Goal: Navigation & Orientation: Find specific page/section

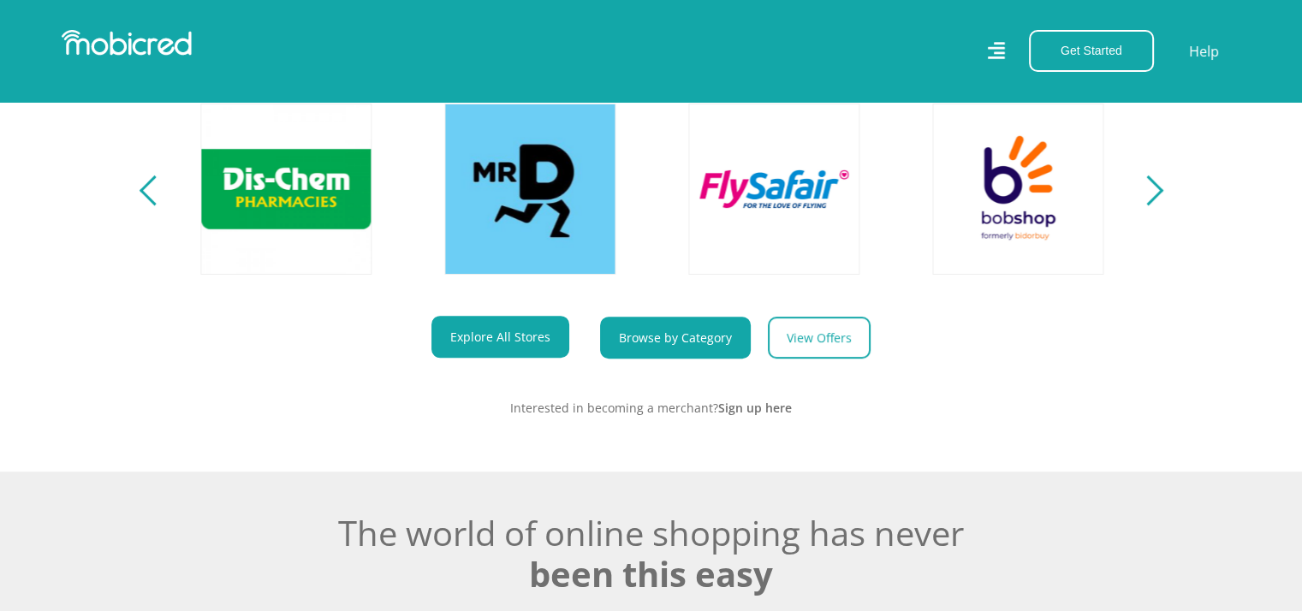
scroll to position [0, 2195]
click at [665, 353] on link "Browse by Category" at bounding box center [675, 338] width 151 height 42
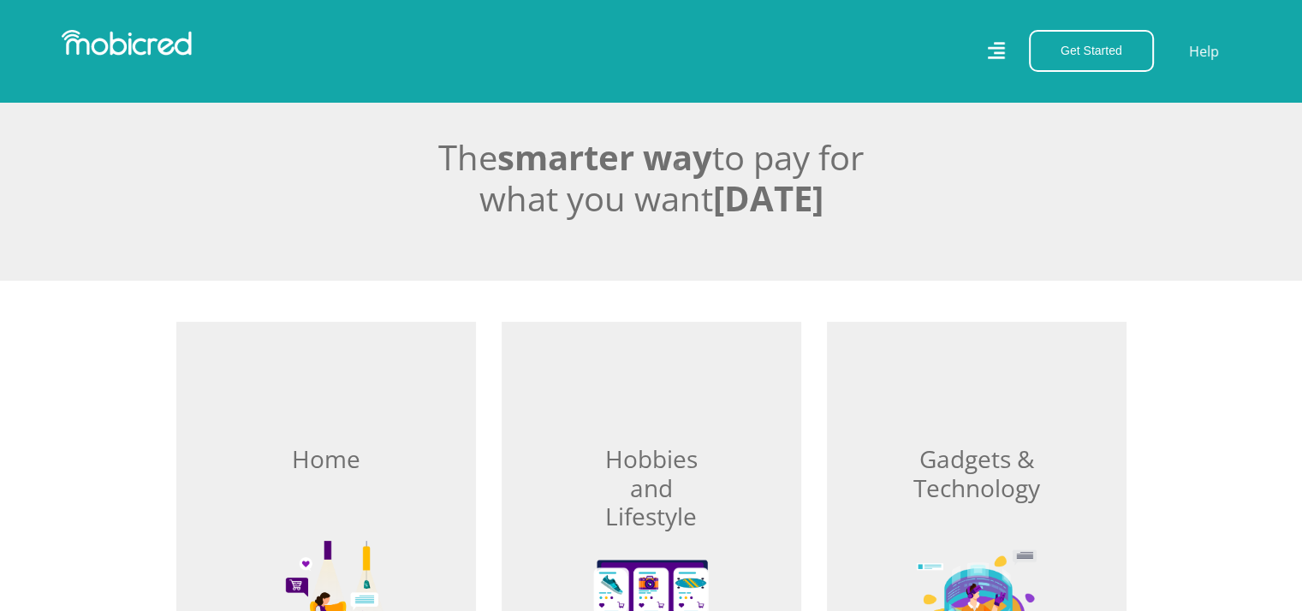
scroll to position [428, 0]
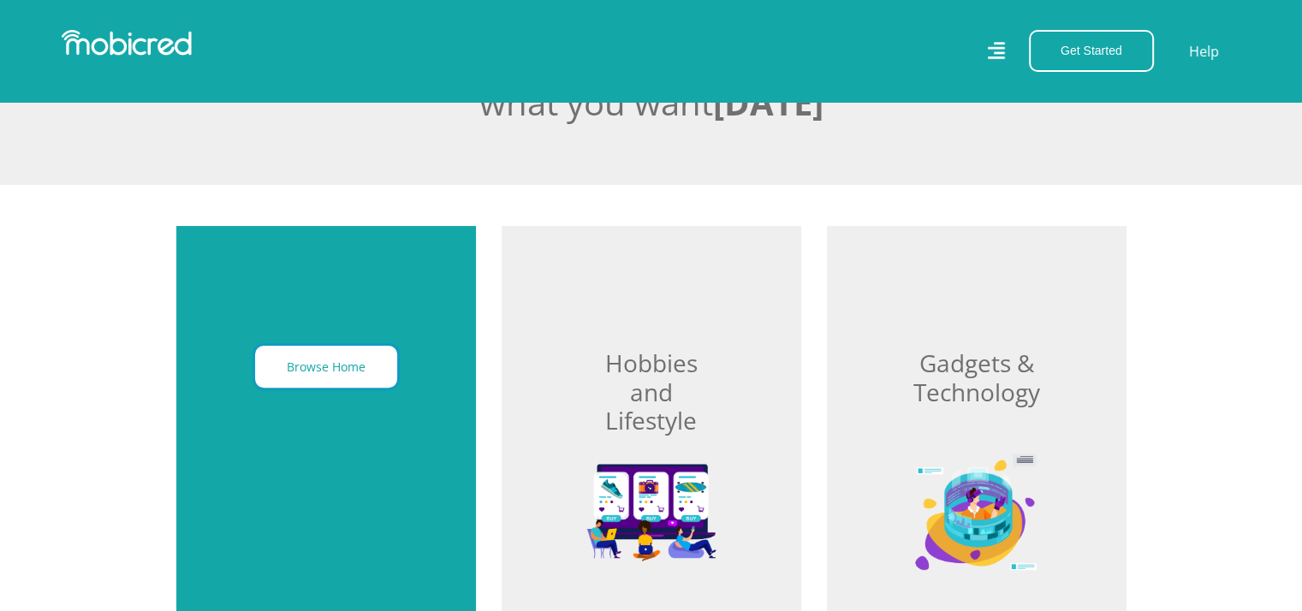
click at [373, 361] on button "Browse Home" at bounding box center [326, 367] width 142 height 42
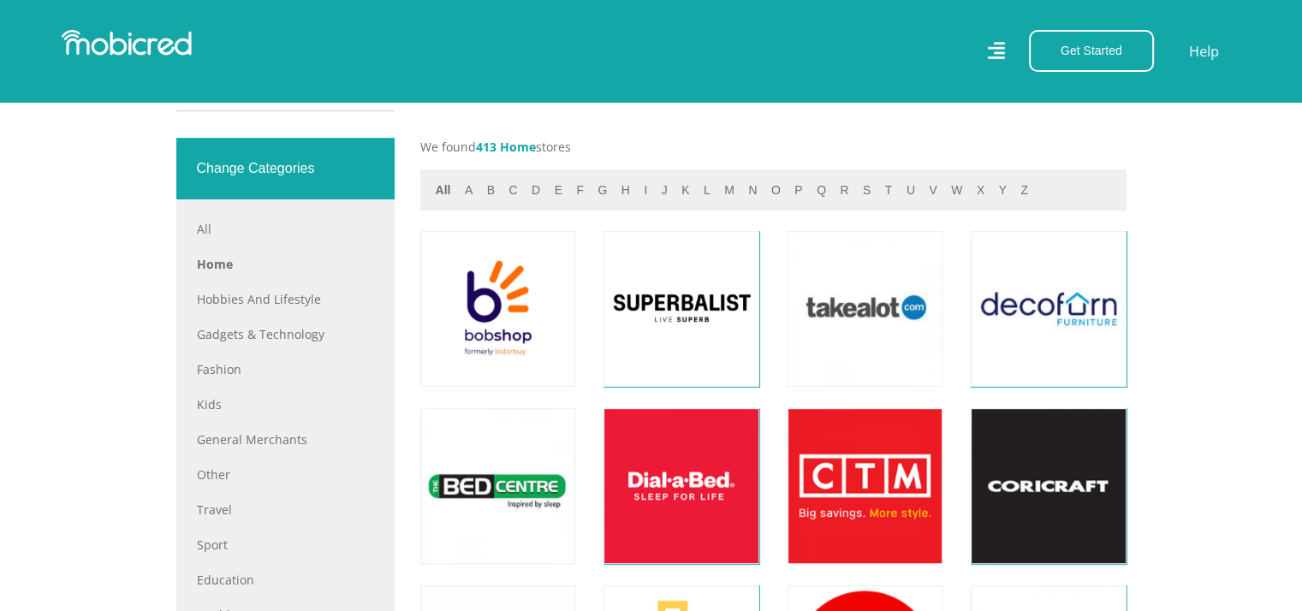
scroll to position [685, 0]
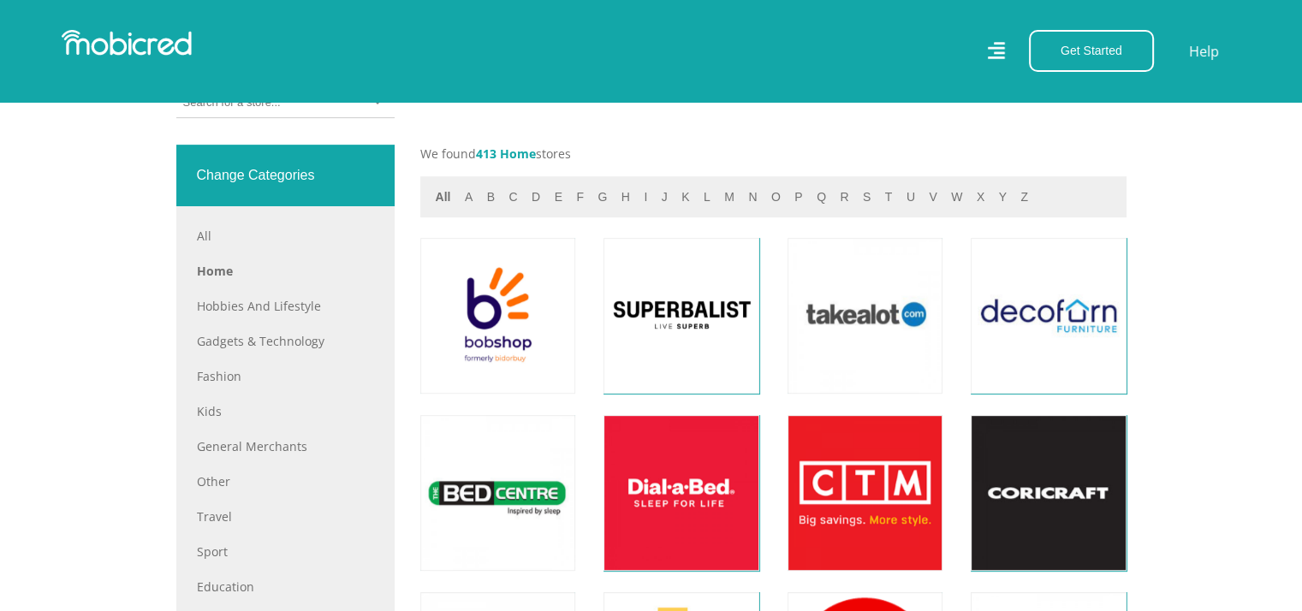
click at [233, 113] on div at bounding box center [285, 103] width 218 height 30
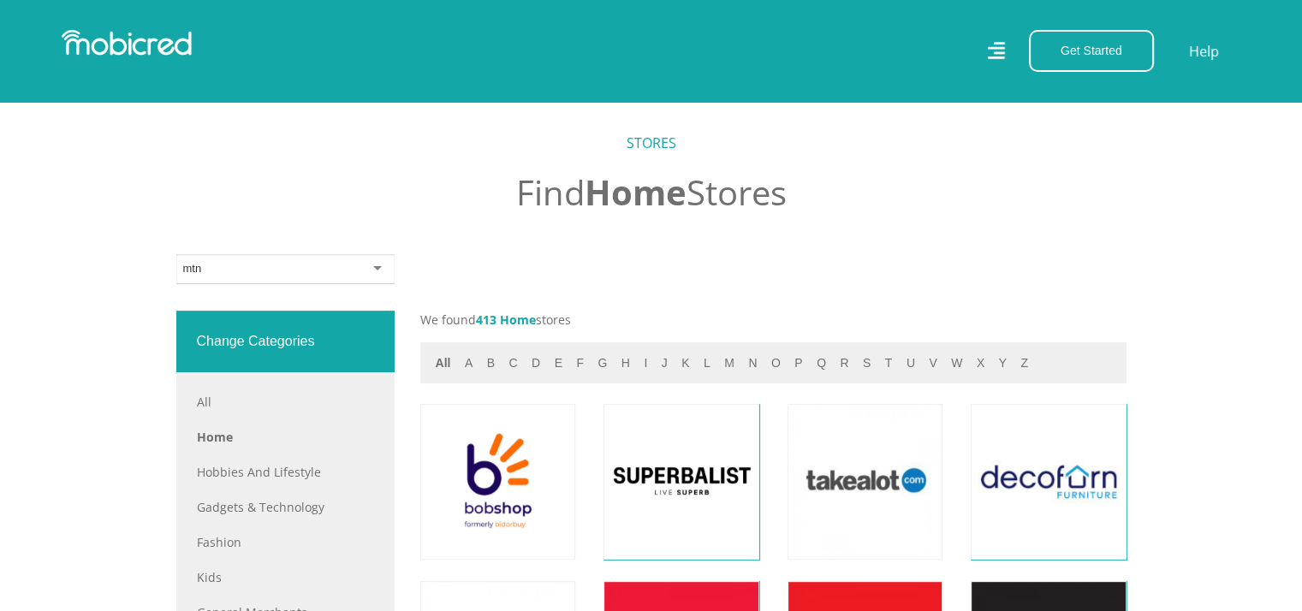
scroll to position [514, 0]
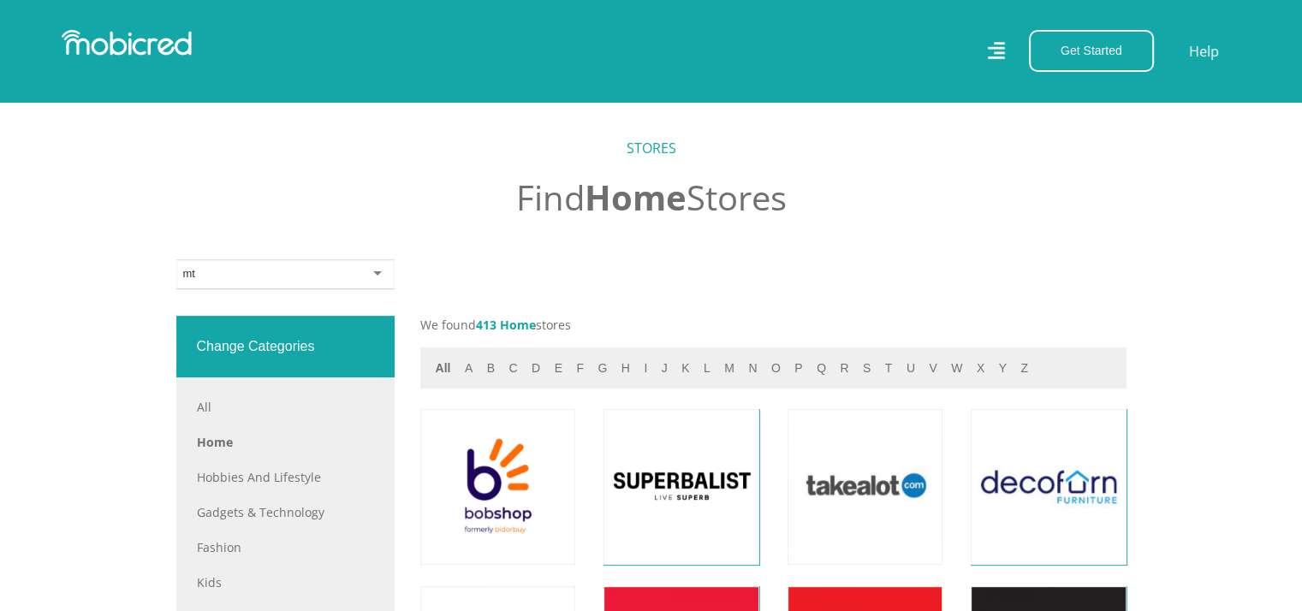
type input "m"
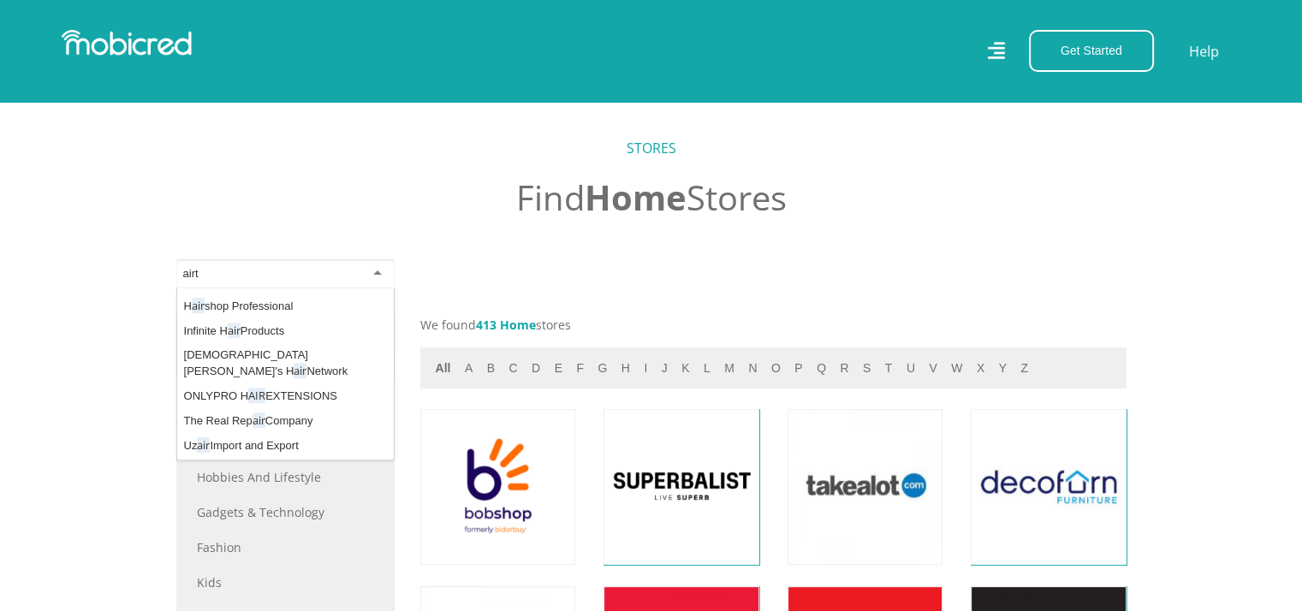
scroll to position [0, 0]
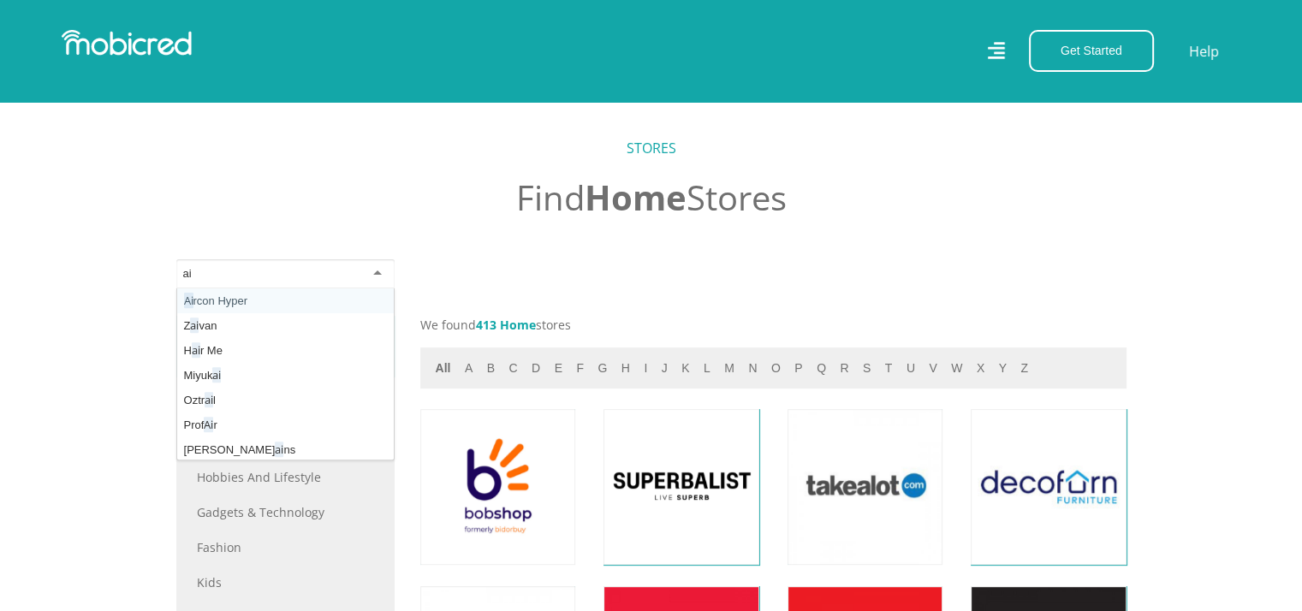
type input "a"
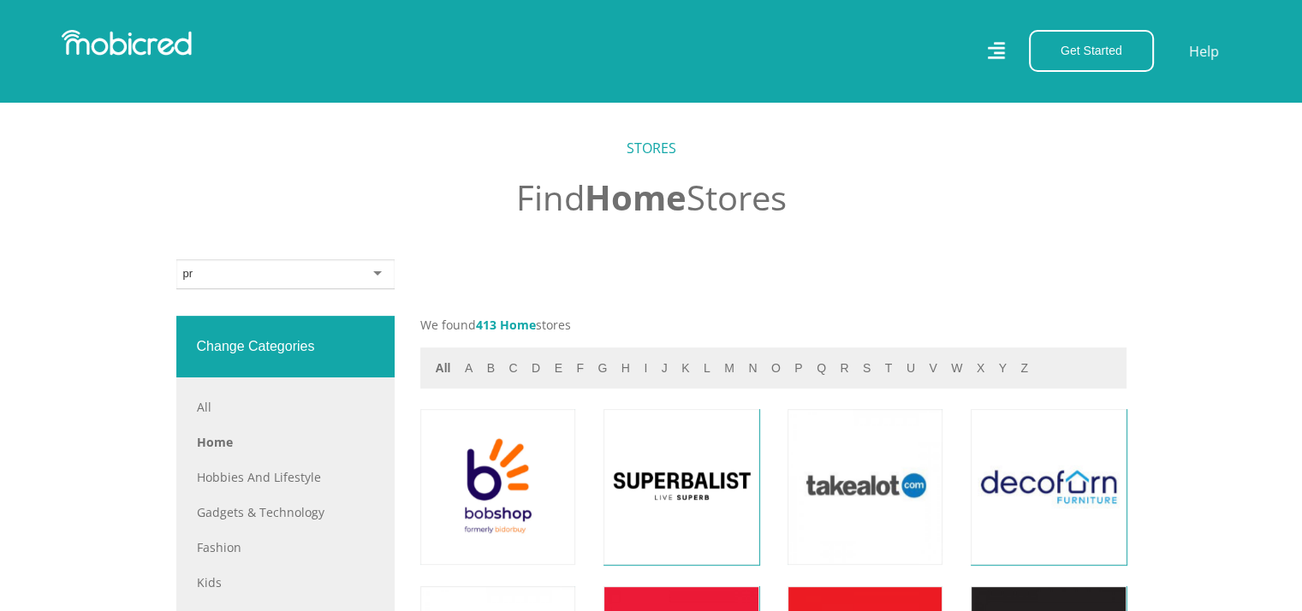
type input "p"
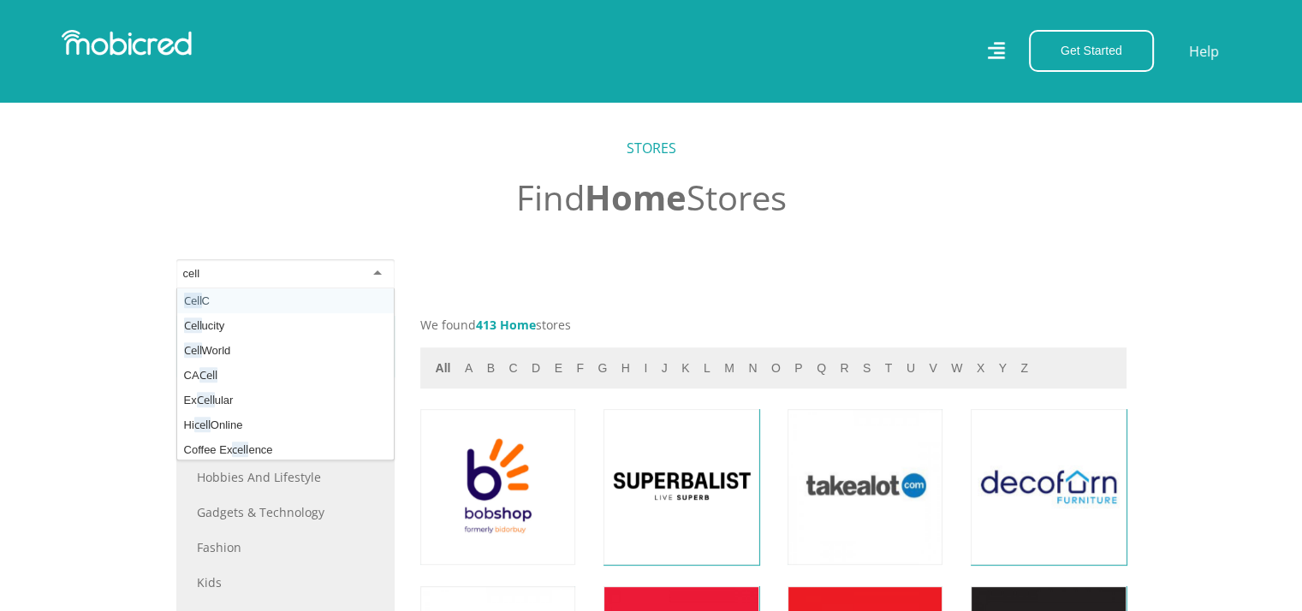
type input "cellu"
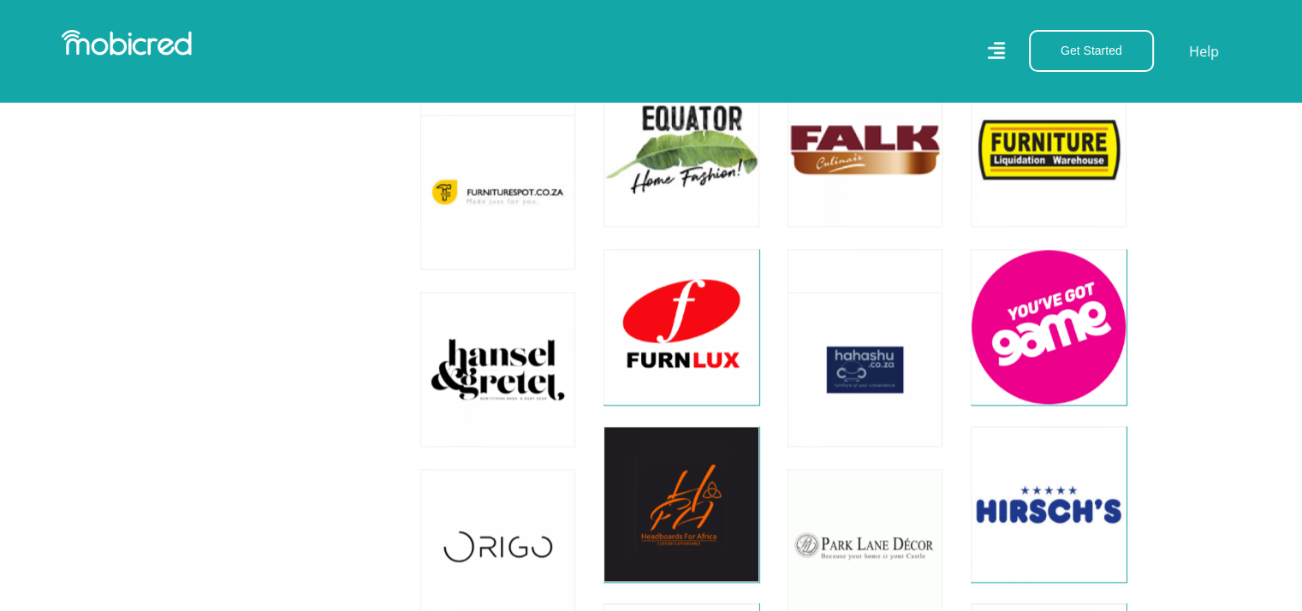
scroll to position [2311, 0]
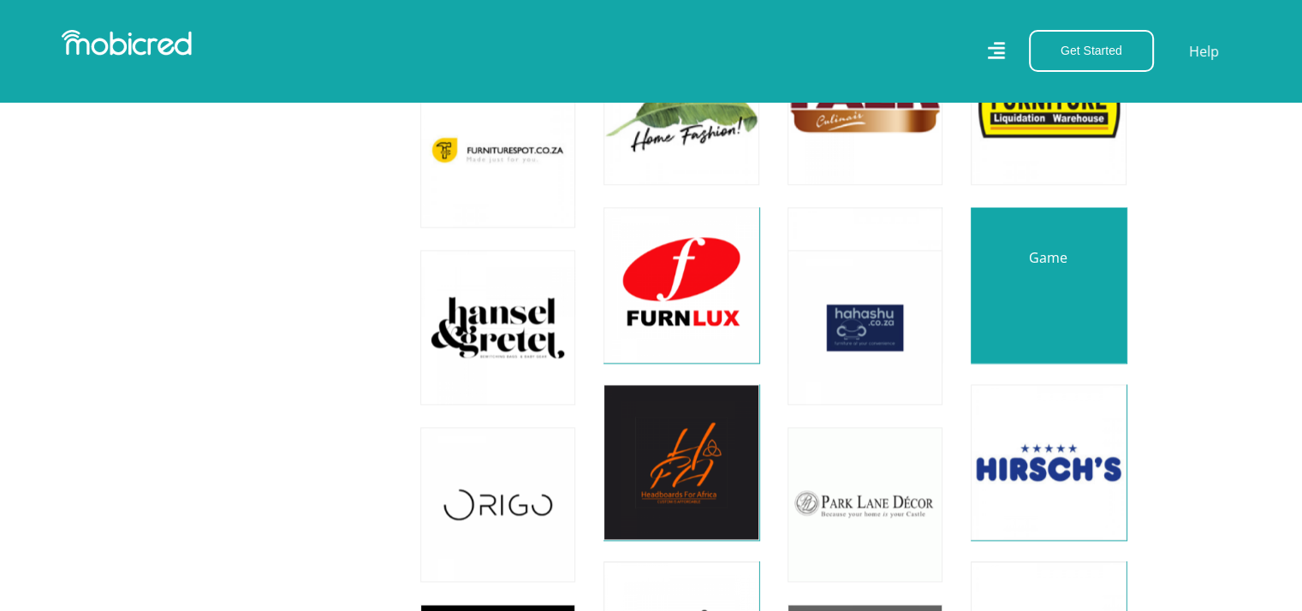
click at [989, 306] on link at bounding box center [1048, 284] width 182 height 182
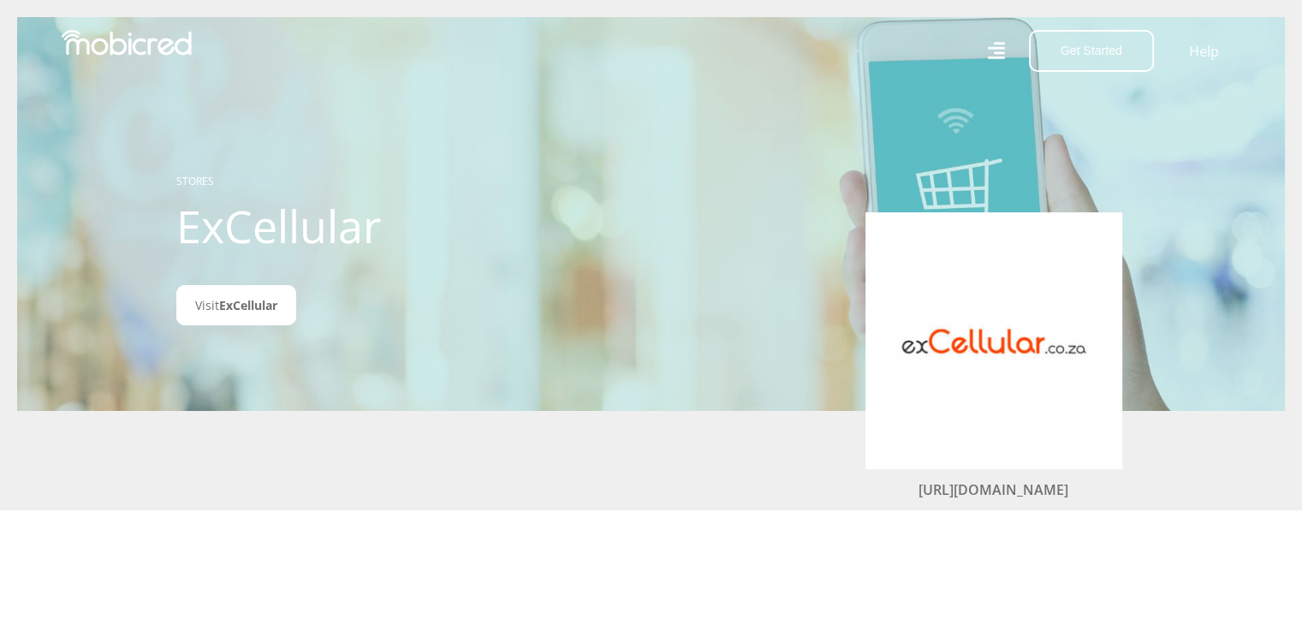
click at [939, 340] on img at bounding box center [993, 340] width 205 height 205
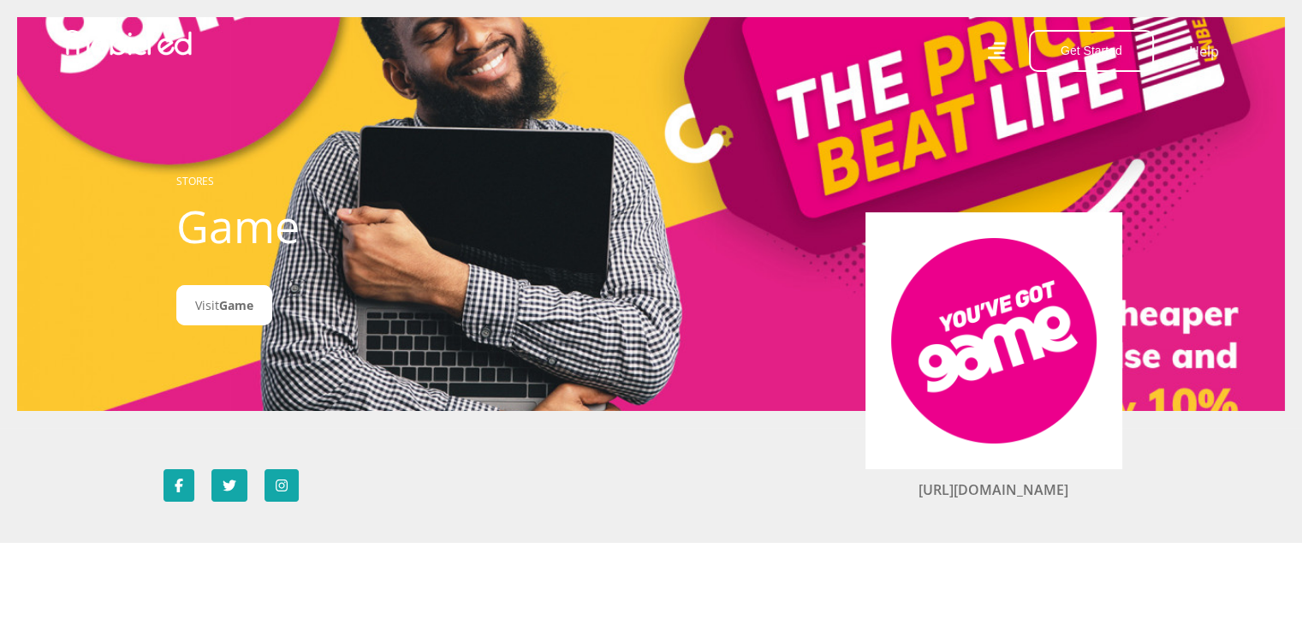
click at [972, 367] on img at bounding box center [993, 340] width 205 height 205
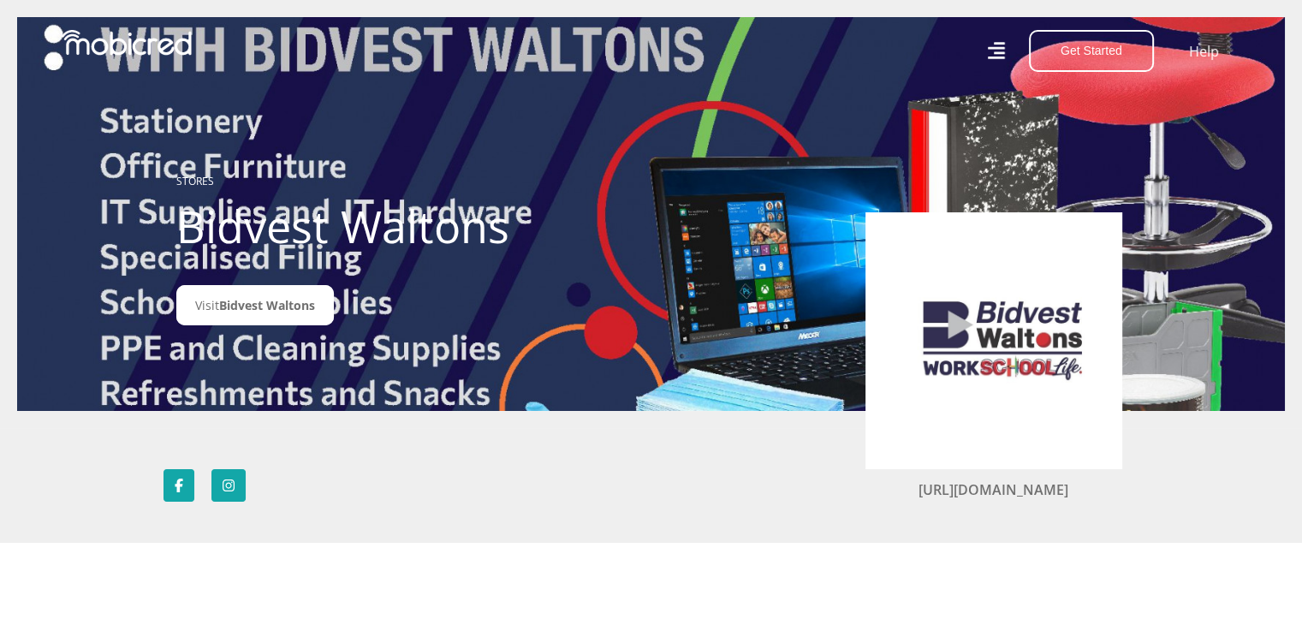
click at [988, 338] on img at bounding box center [993, 340] width 205 height 205
